Goal: Task Accomplishment & Management: Complete application form

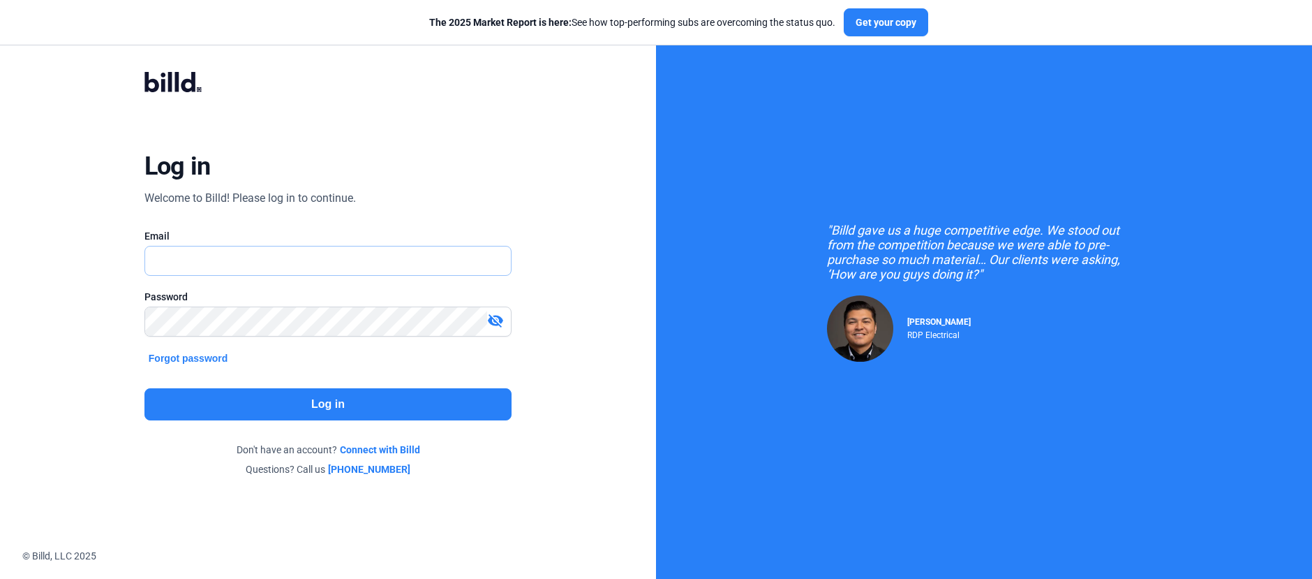
type input "[PERSON_NAME][EMAIL_ADDRESS][PERSON_NAME][DOMAIN_NAME]"
click at [258, 399] on button "Log in" at bounding box center [327, 404] width 367 height 32
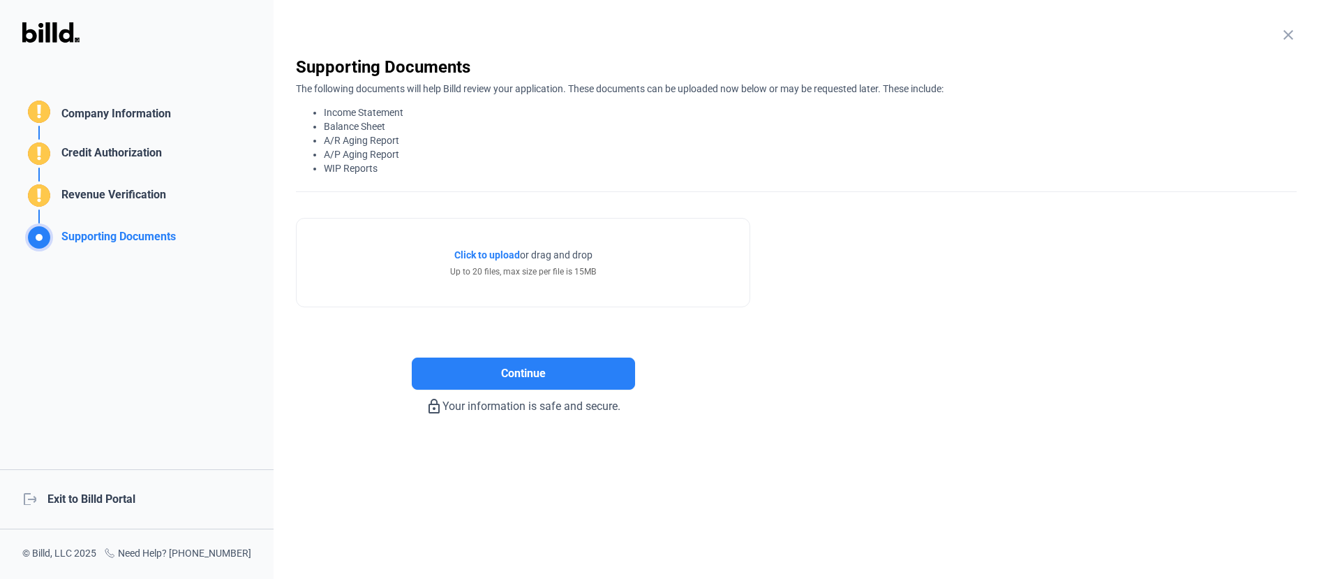
click at [1288, 30] on mat-icon "close" at bounding box center [1288, 35] width 17 height 17
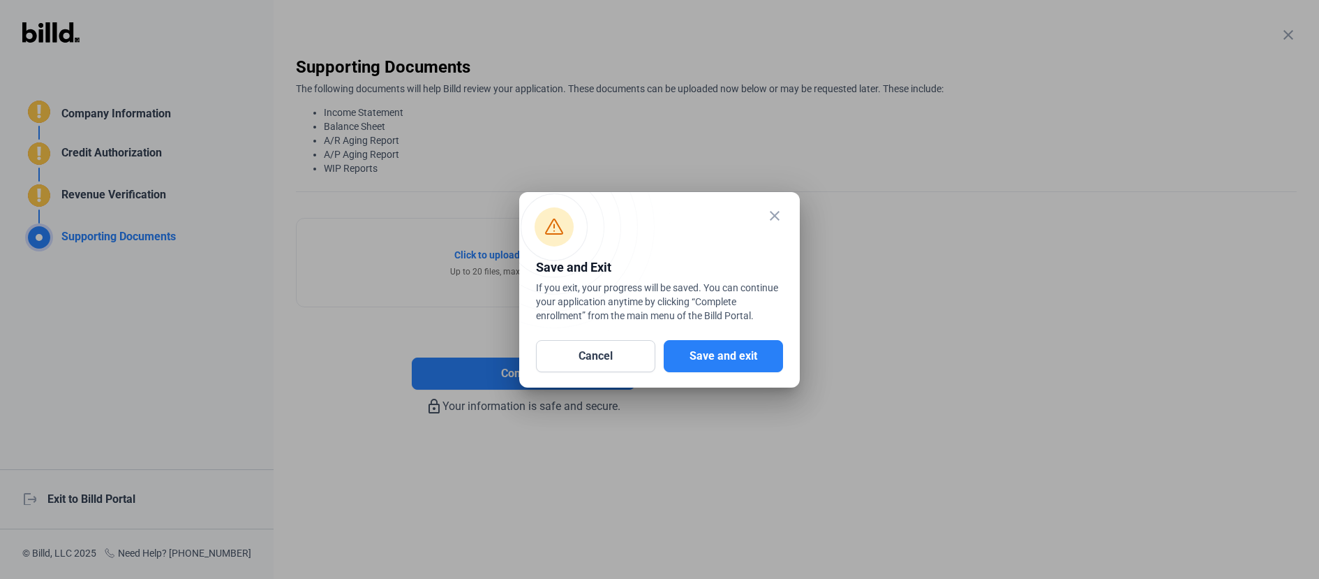
click at [771, 213] on mat-icon "close" at bounding box center [774, 215] width 17 height 17
